Goal: Information Seeking & Learning: Learn about a topic

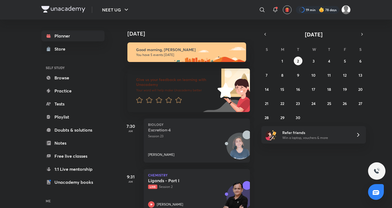
scroll to position [166, 0]
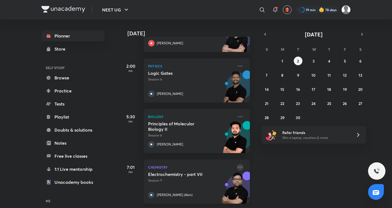
click at [237, 164] on icon at bounding box center [240, 167] width 7 height 7
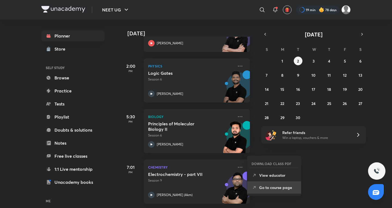
click at [267, 188] on p "Go to course page" at bounding box center [278, 188] width 38 height 6
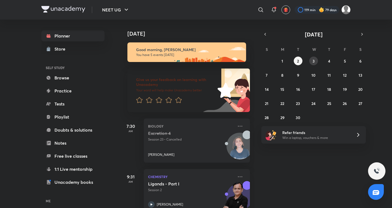
click at [312, 64] on button "3" at bounding box center [313, 61] width 9 height 9
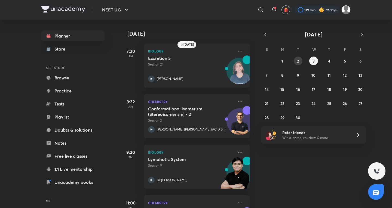
click at [298, 60] on abbr "2" at bounding box center [298, 61] width 2 height 5
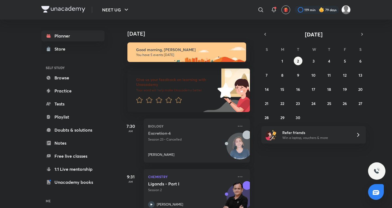
click at [261, 17] on div "NEET UG ​ 119 min 79 days" at bounding box center [195, 10] width 309 height 20
click at [260, 11] on icon at bounding box center [261, 10] width 7 height 7
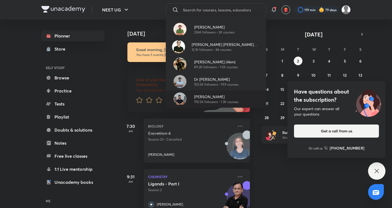
click at [217, 102] on p "178.5K followers • 1.3K courses" at bounding box center [216, 102] width 44 height 5
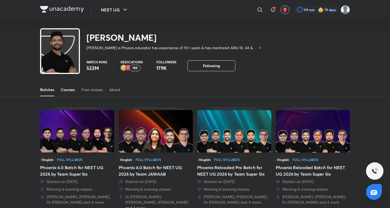
click at [69, 91] on div "Courses" at bounding box center [68, 89] width 14 height 5
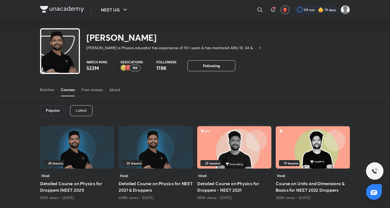
click at [80, 112] on p "Latest" at bounding box center [81, 110] width 11 height 4
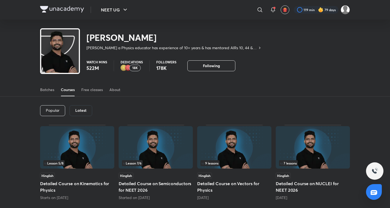
click at [99, 142] on img at bounding box center [77, 147] width 74 height 42
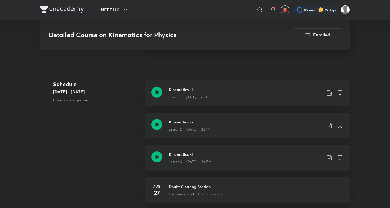
scroll to position [358, 0]
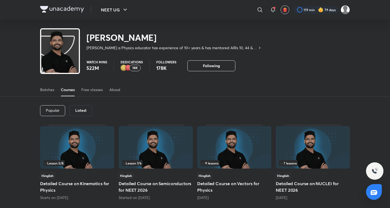
click at [135, 180] on div "Hinglish Detailed Course on Semiconductors for NEET 2026 Started on [DATE]" at bounding box center [155, 187] width 74 height 28
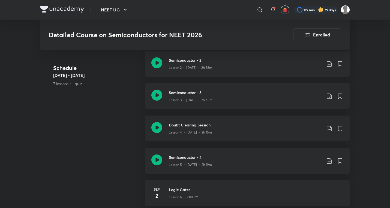
scroll to position [420, 0]
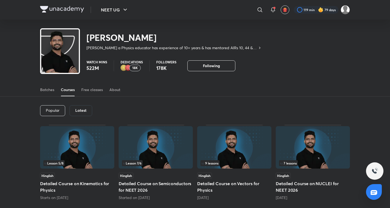
click at [108, 175] on div "Hinglish" at bounding box center [77, 176] width 74 height 6
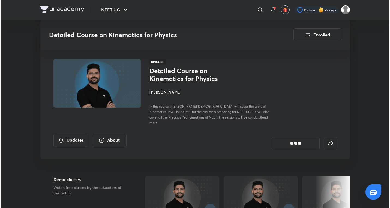
scroll to position [363, 0]
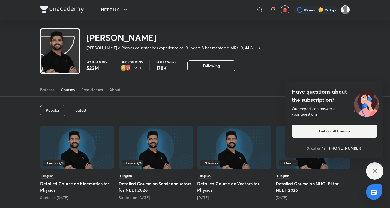
drag, startPoint x: 369, startPoint y: 166, endPoint x: 368, endPoint y: 170, distance: 3.9
click at [369, 166] on div "Have questions about the subscription? Our expert can answer all your questions…" at bounding box center [374, 171] width 17 height 17
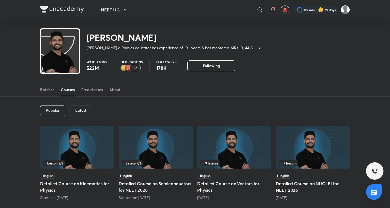
click at [136, 183] on h5 "Detailed Course on Semiconductors for NEET 2026" at bounding box center [155, 187] width 74 height 13
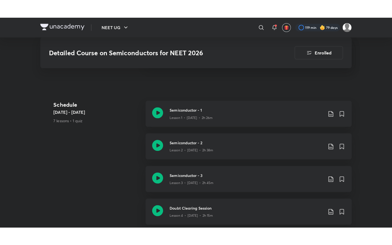
scroll to position [363, 0]
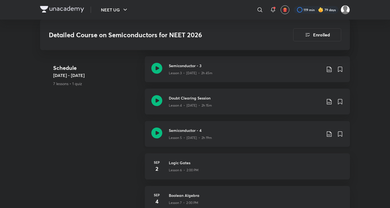
drag, startPoint x: 211, startPoint y: 139, endPoint x: 208, endPoint y: 138, distance: 3.6
click at [211, 139] on div "Semiconductor - 4 Lesson 5 • [DATE] • 2h 19m" at bounding box center [247, 134] width 205 height 26
